Goal: Subscribe to service/newsletter

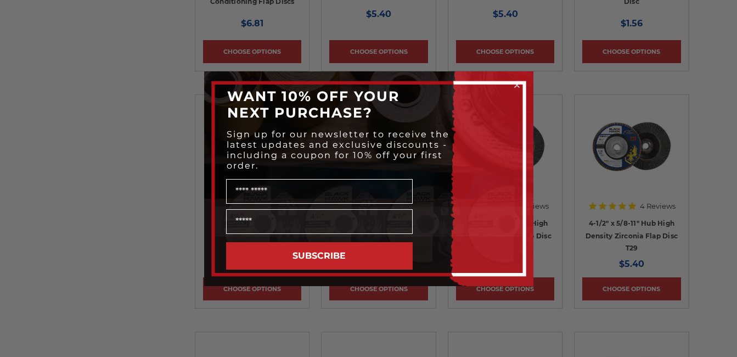
scroll to position [935, 0]
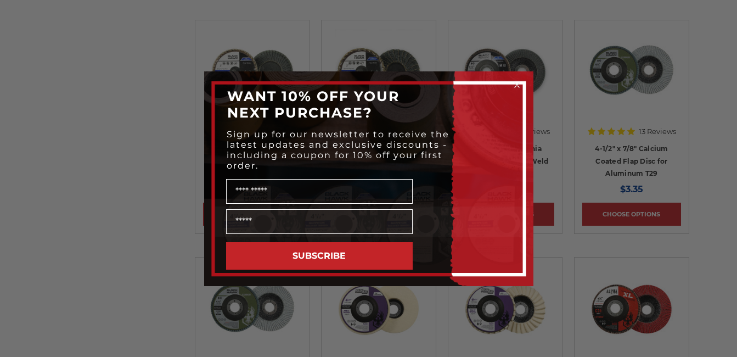
click at [514, 83] on circle "Close dialog" at bounding box center [516, 85] width 10 height 10
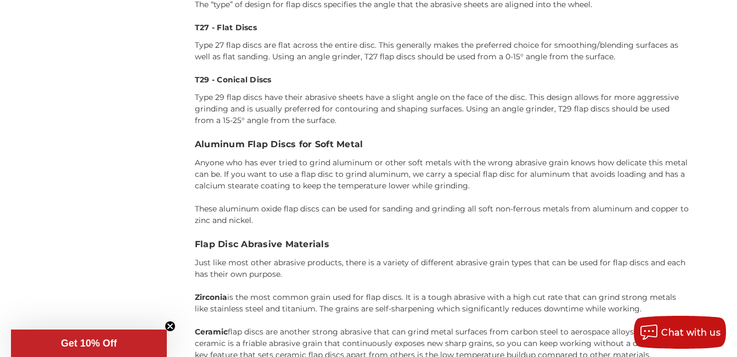
scroll to position [2494, 0]
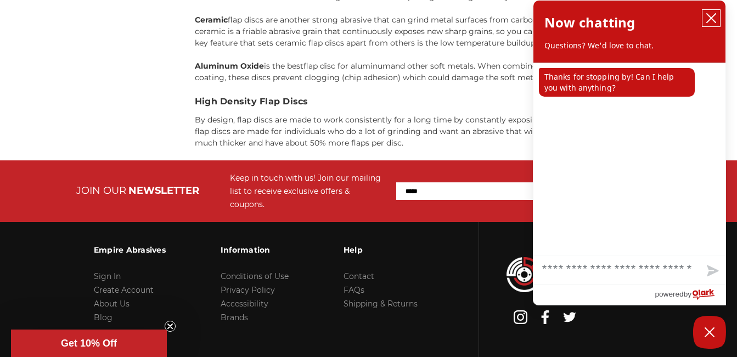
click at [710, 15] on icon "close chatbox" at bounding box center [711, 18] width 11 height 11
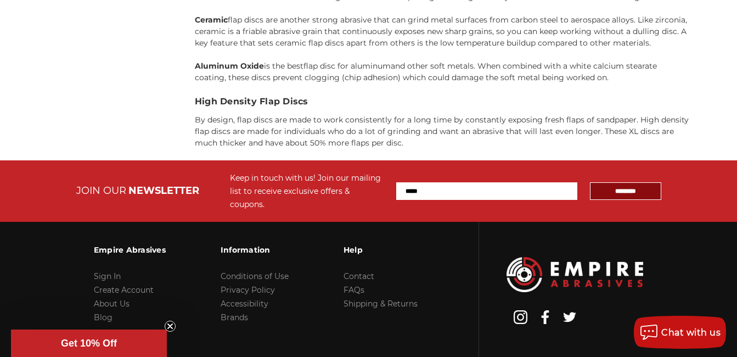
click at [618, 182] on input "*********" at bounding box center [625, 191] width 71 height 18
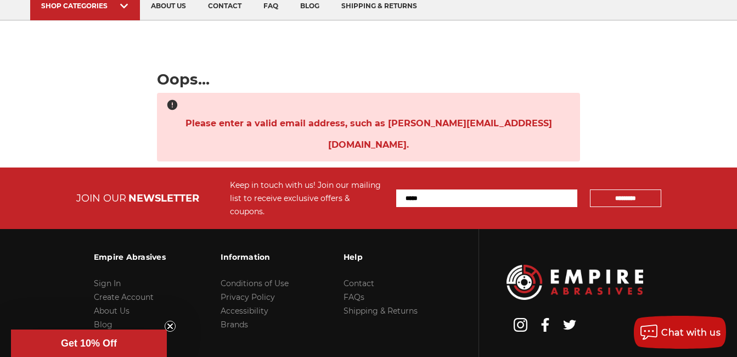
scroll to position [120, 0]
